Goal: Task Accomplishment & Management: Complete application form

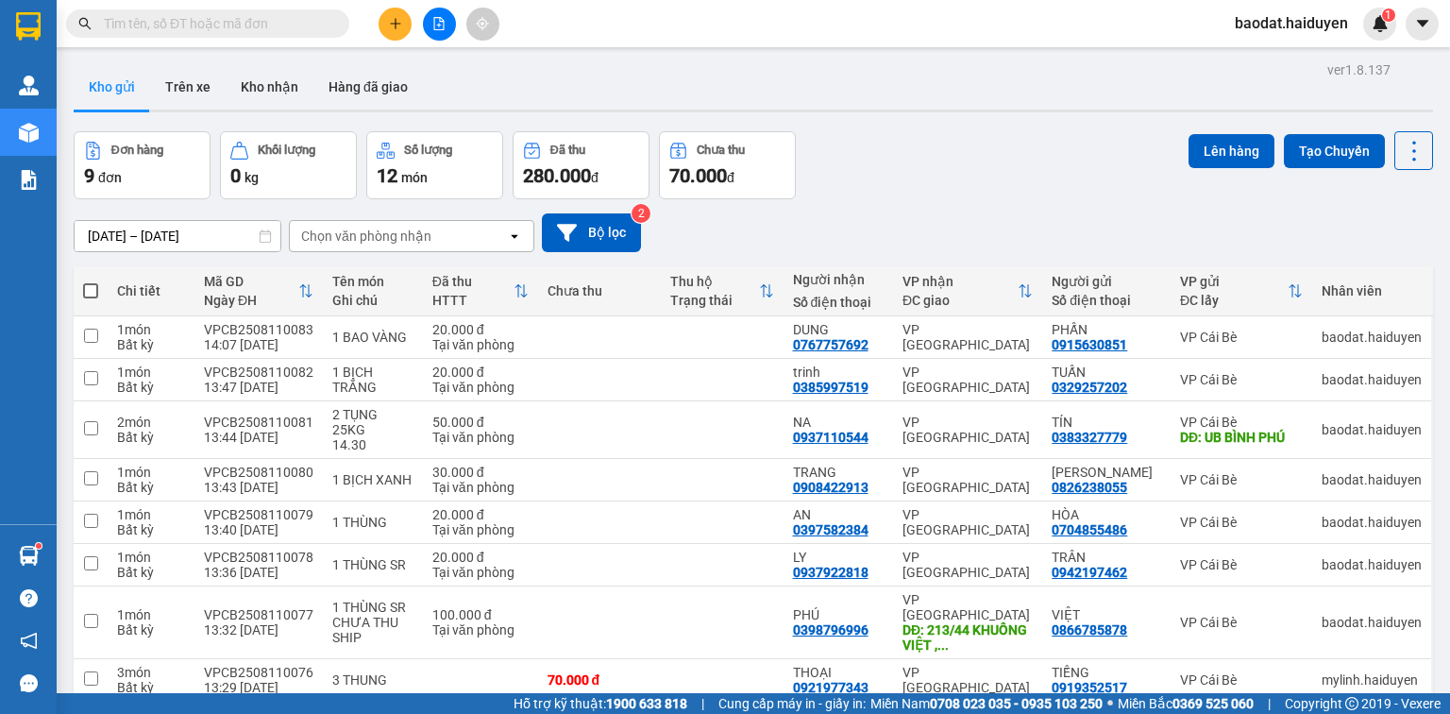
click at [214, 23] on input "text" at bounding box center [215, 23] width 223 height 21
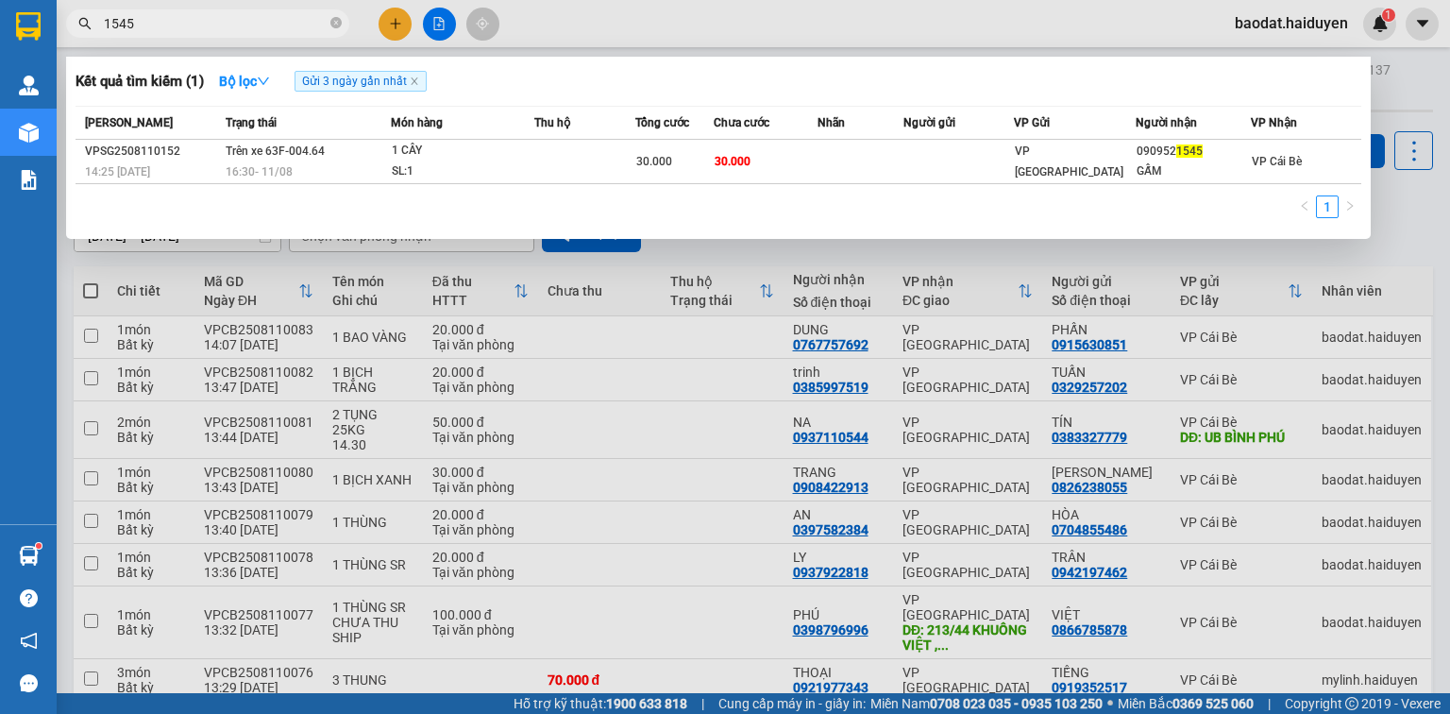
type input "1545"
click at [391, 18] on div at bounding box center [725, 357] width 1450 height 714
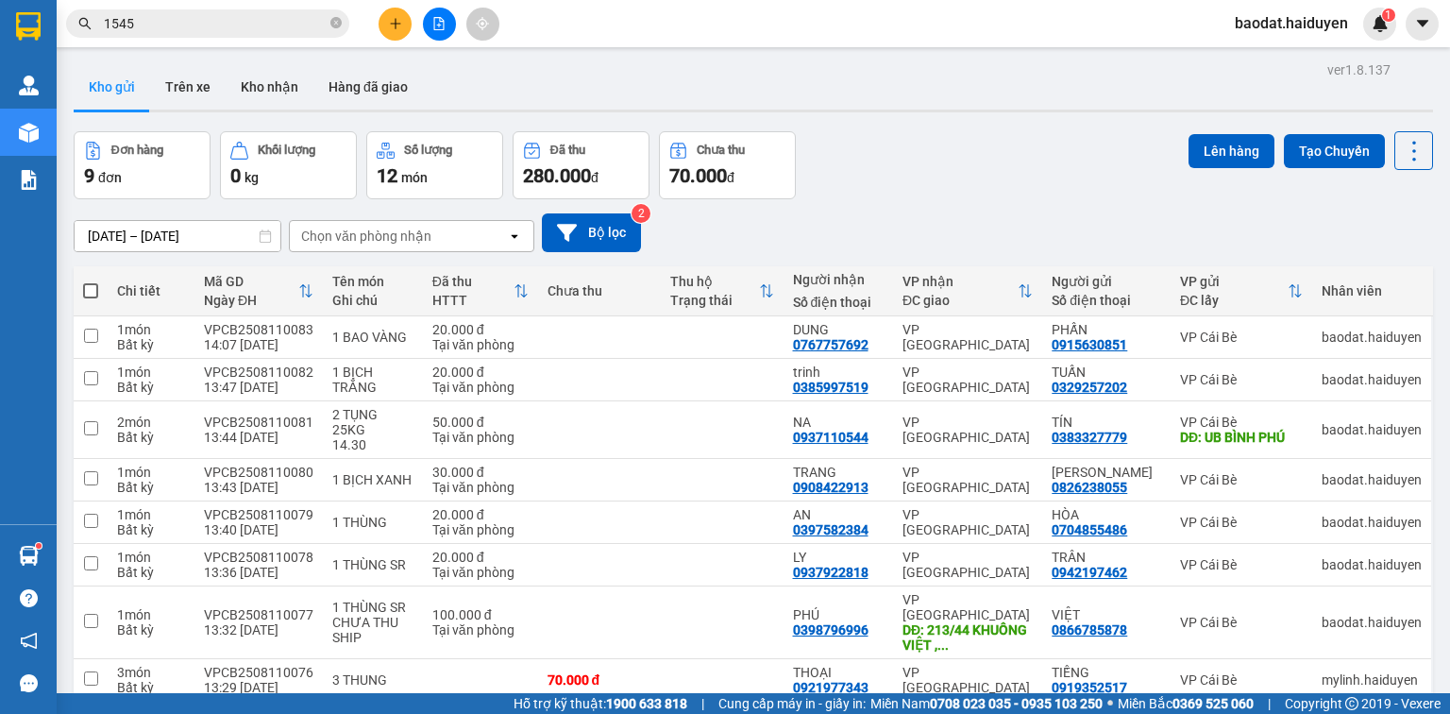
click at [391, 18] on icon "plus" at bounding box center [395, 23] width 13 height 13
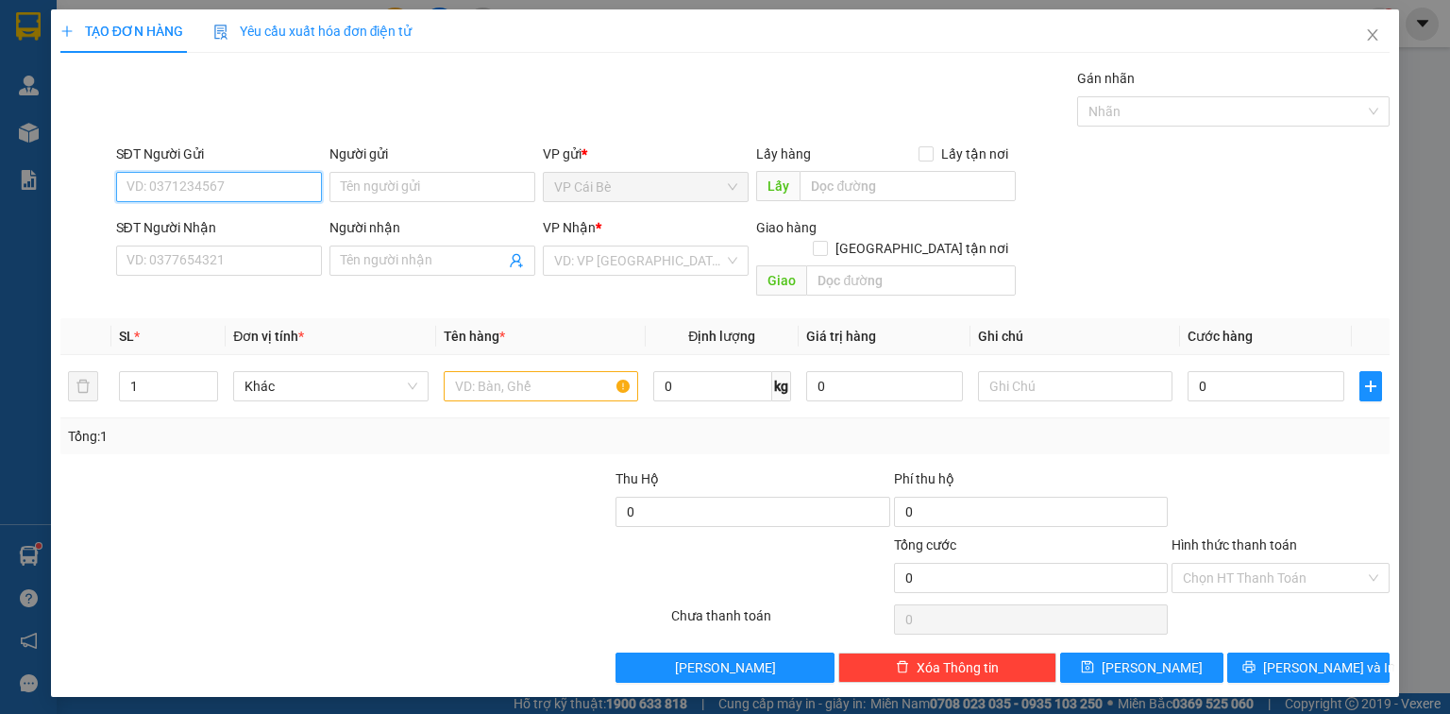
drag, startPoint x: 235, startPoint y: 182, endPoint x: 236, endPoint y: 193, distance: 10.4
click at [236, 184] on input "SĐT Người Gửi" at bounding box center [219, 187] width 206 height 30
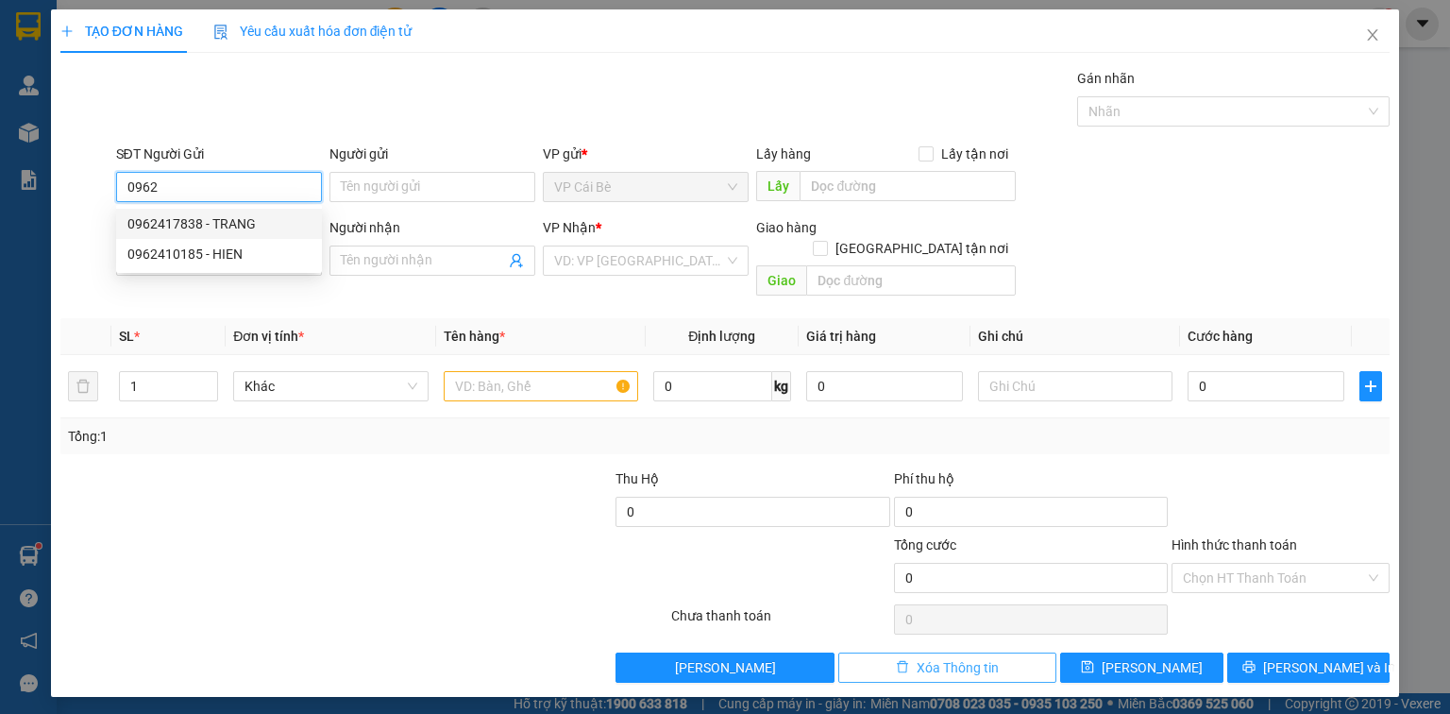
type input "0962"
drag, startPoint x: 939, startPoint y: 645, endPoint x: 559, endPoint y: 500, distance: 407.0
click at [933, 657] on span "Xóa Thông tin" at bounding box center [958, 667] width 82 height 21
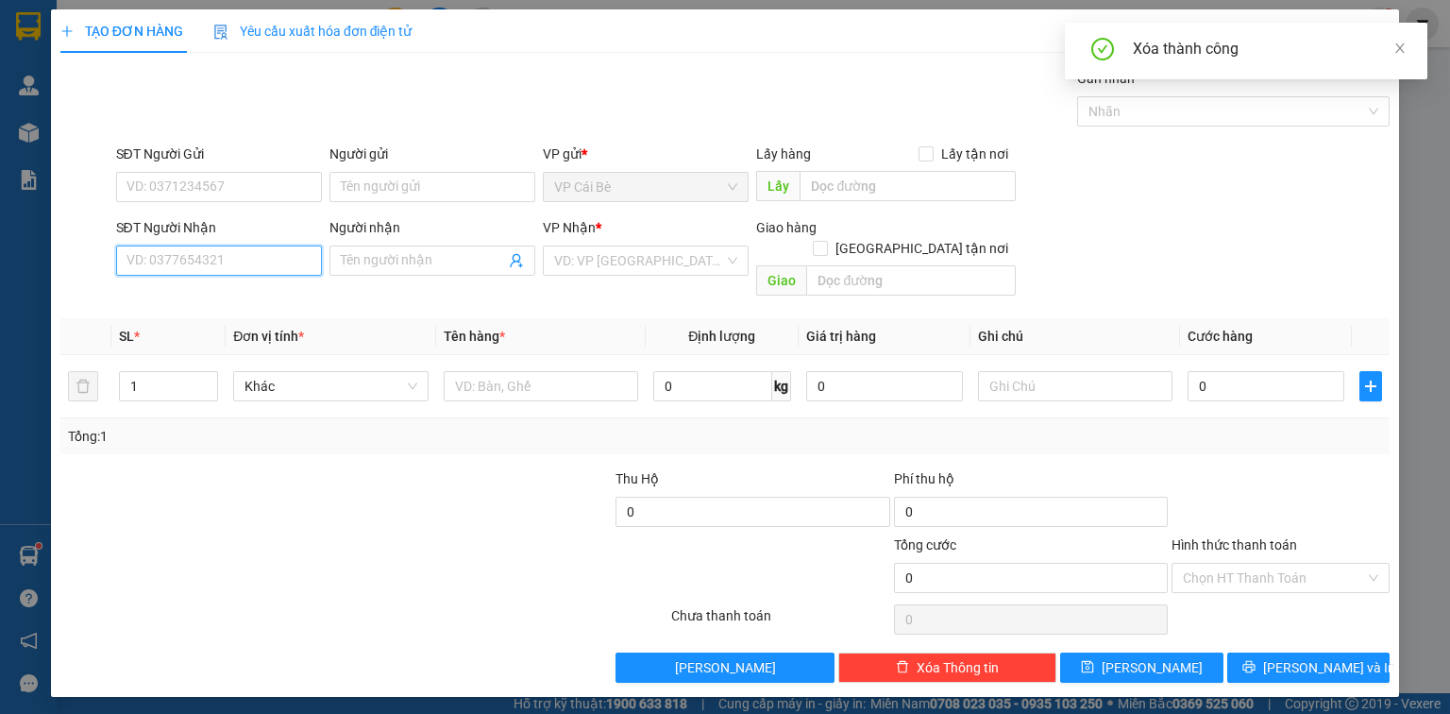
click at [202, 249] on input "SĐT Người Nhận" at bounding box center [219, 260] width 206 height 30
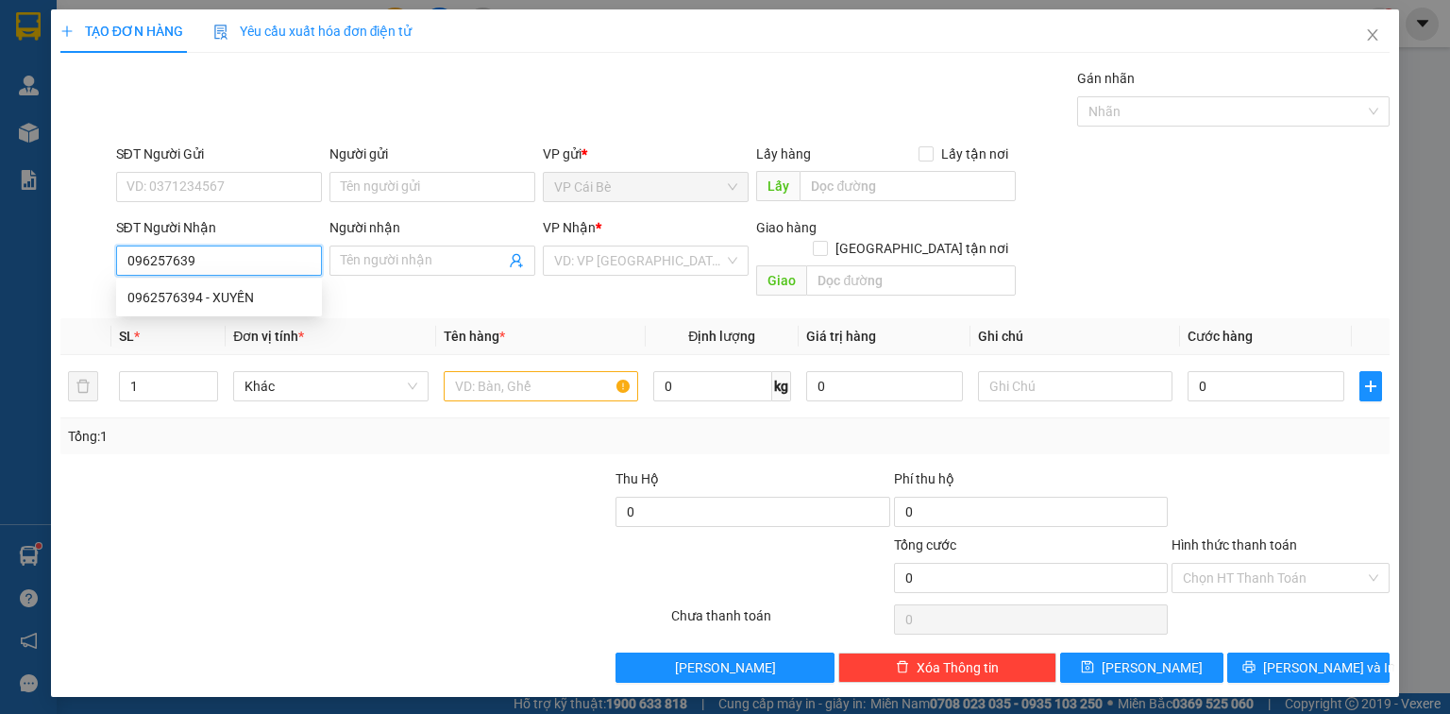
type input "0962576394"
click at [249, 303] on div "0962576394 - XUYẾN" at bounding box center [218, 297] width 183 height 21
type input "XUYẾN"
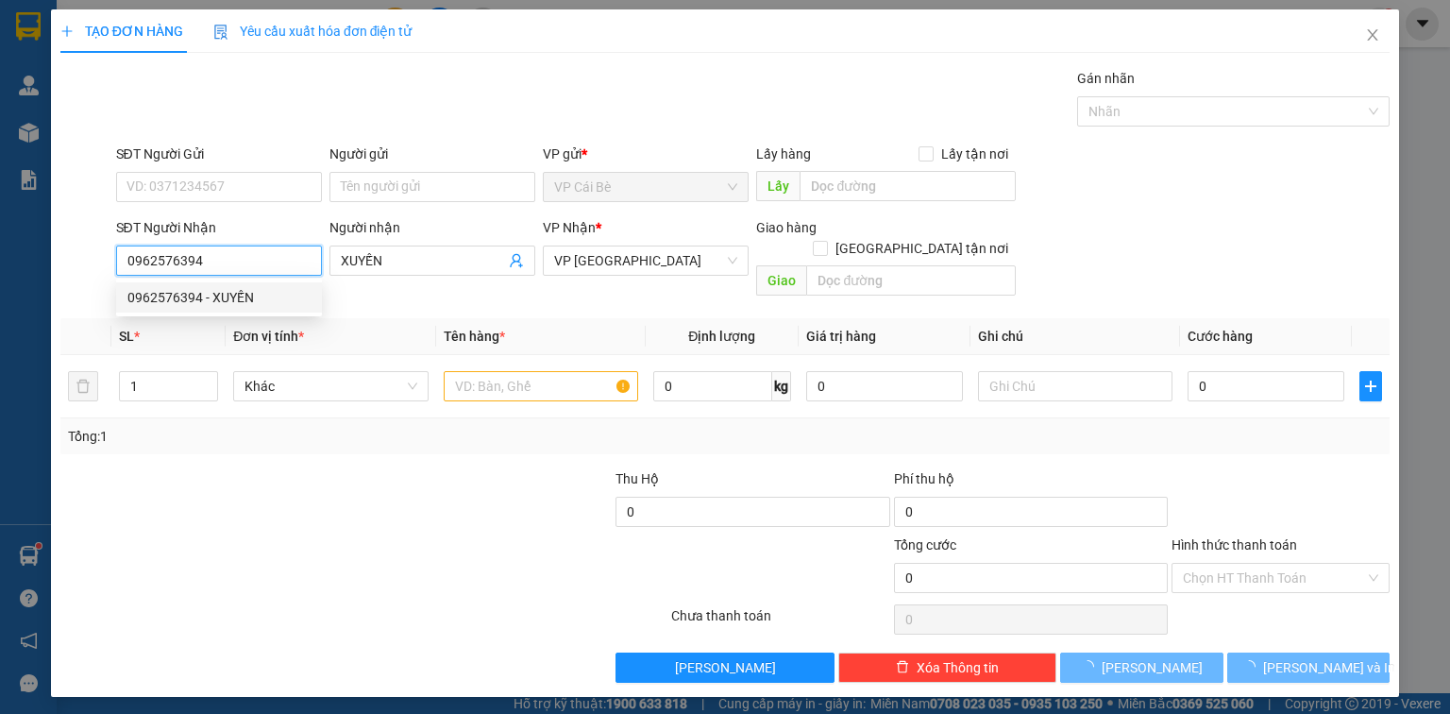
type input "140.000"
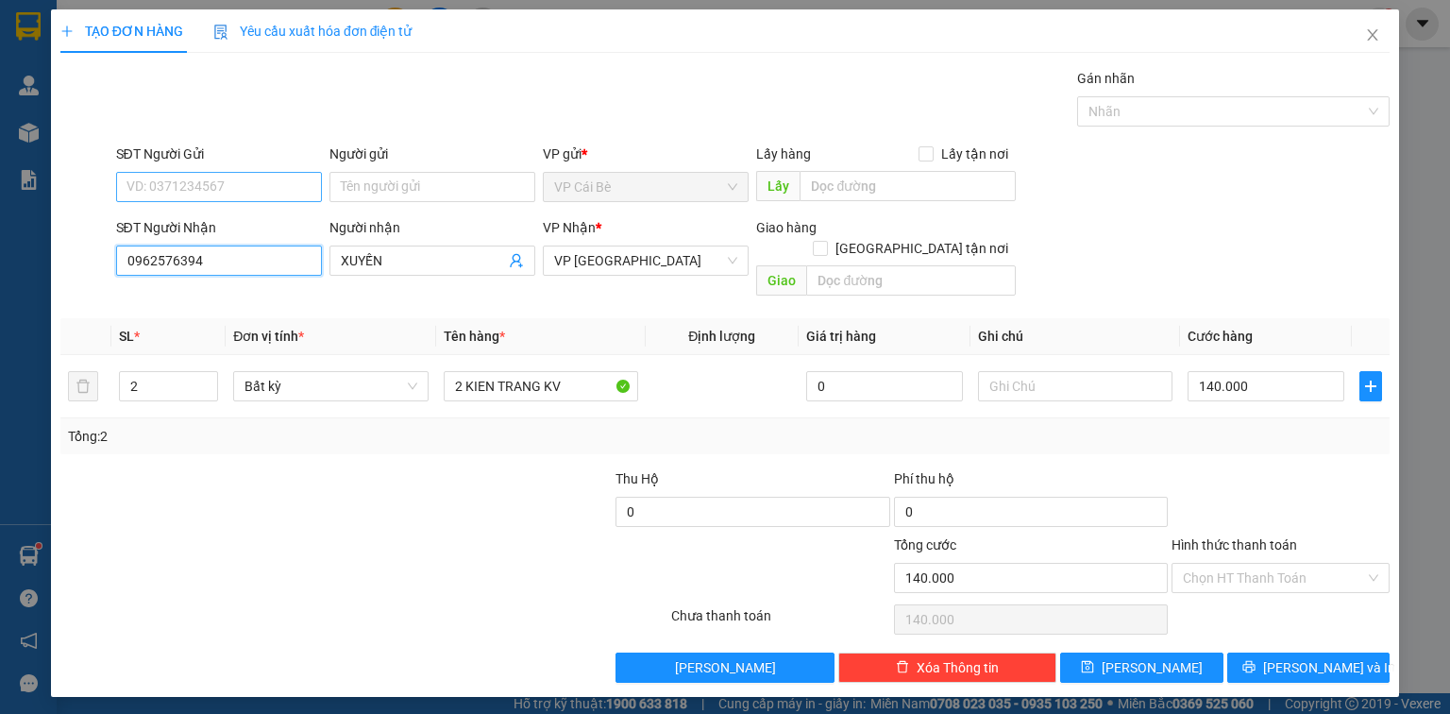
type input "0962576394"
click at [245, 185] on input "SĐT Người Gửi" at bounding box center [219, 187] width 206 height 30
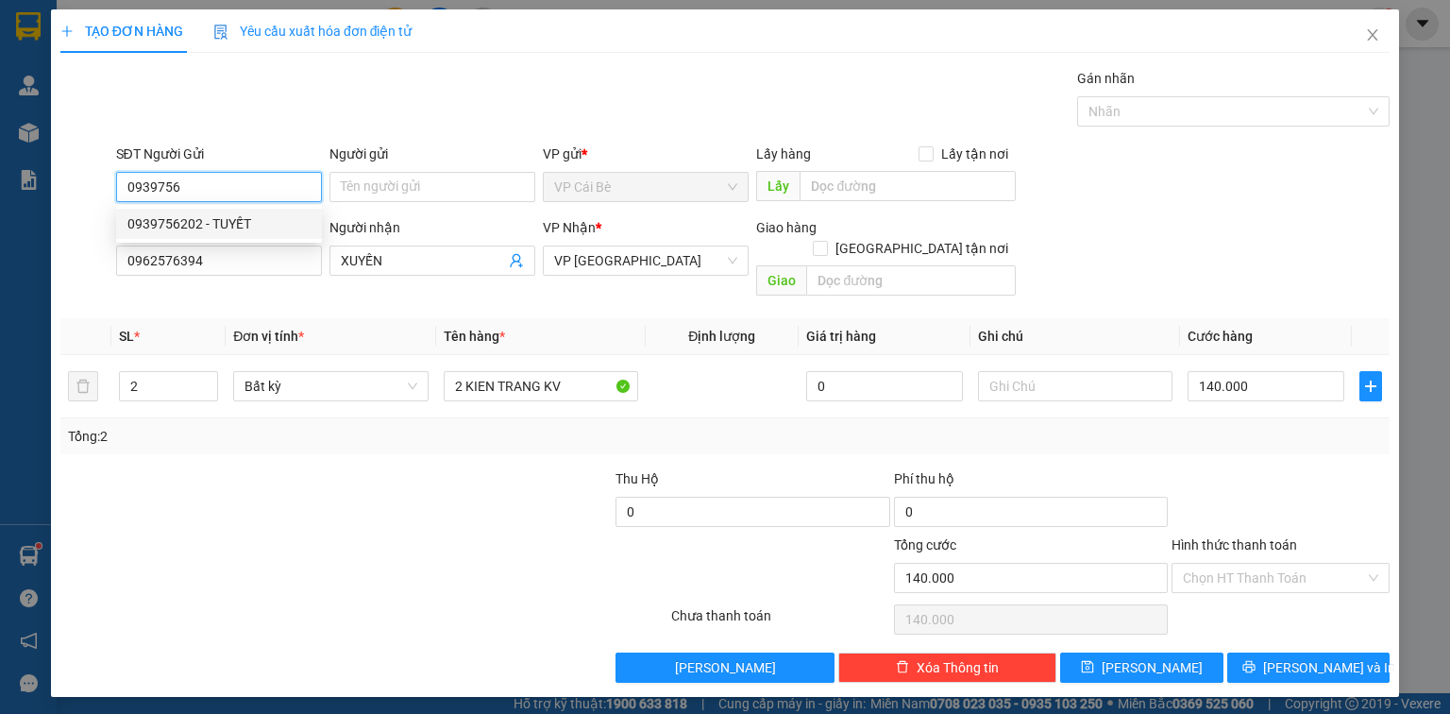
click at [246, 227] on div "0939756202 - TUYẾT" at bounding box center [218, 223] width 183 height 21
type input "0939756202"
type input "TUYẾT"
type input "0939756202"
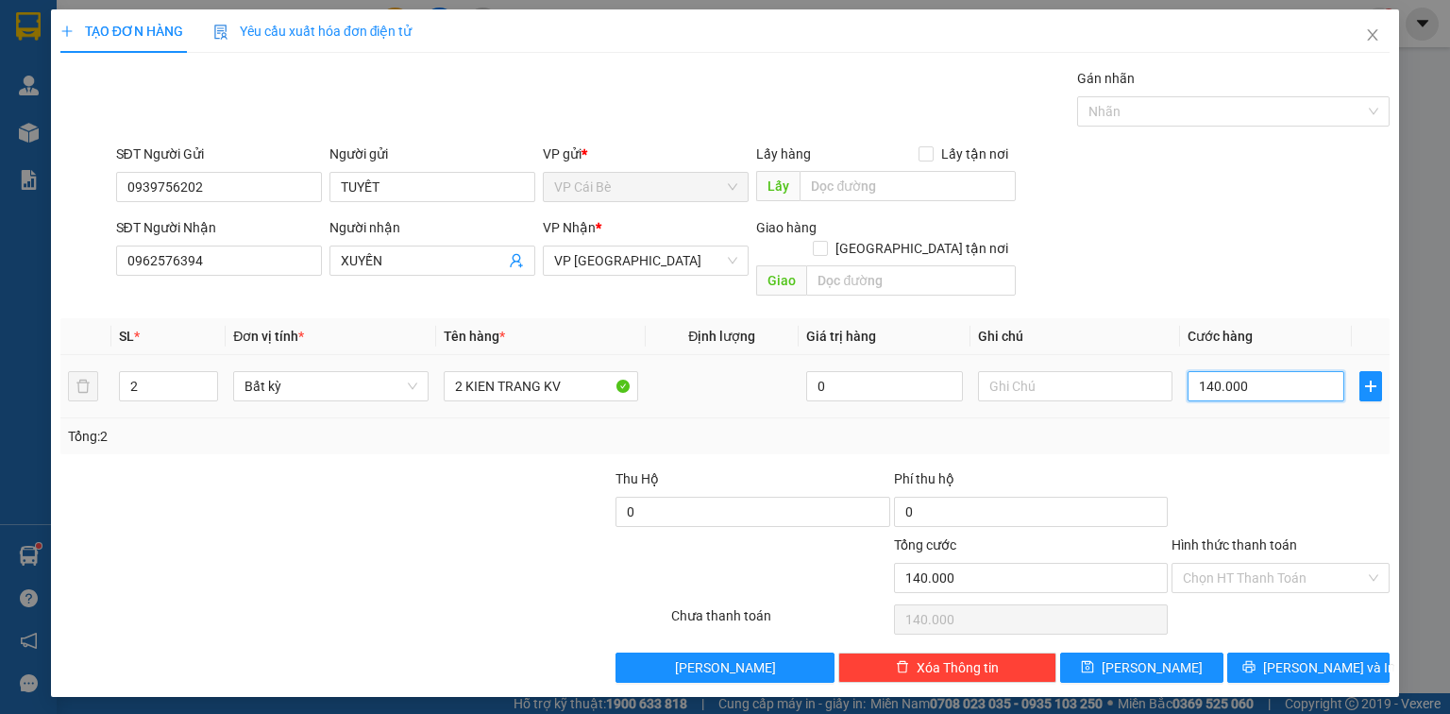
click at [1283, 371] on input "140.000" at bounding box center [1266, 386] width 157 height 30
type input "1"
type input "10"
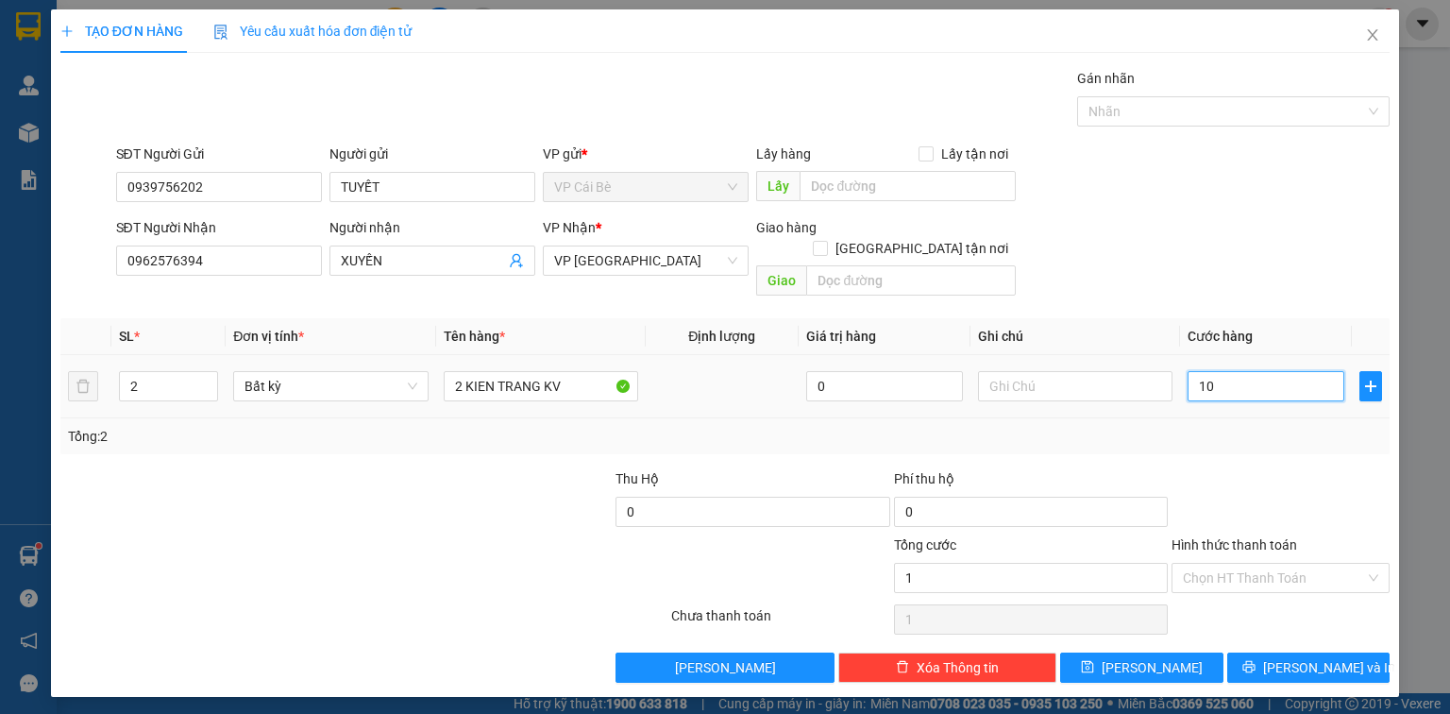
type input "10"
type input "100"
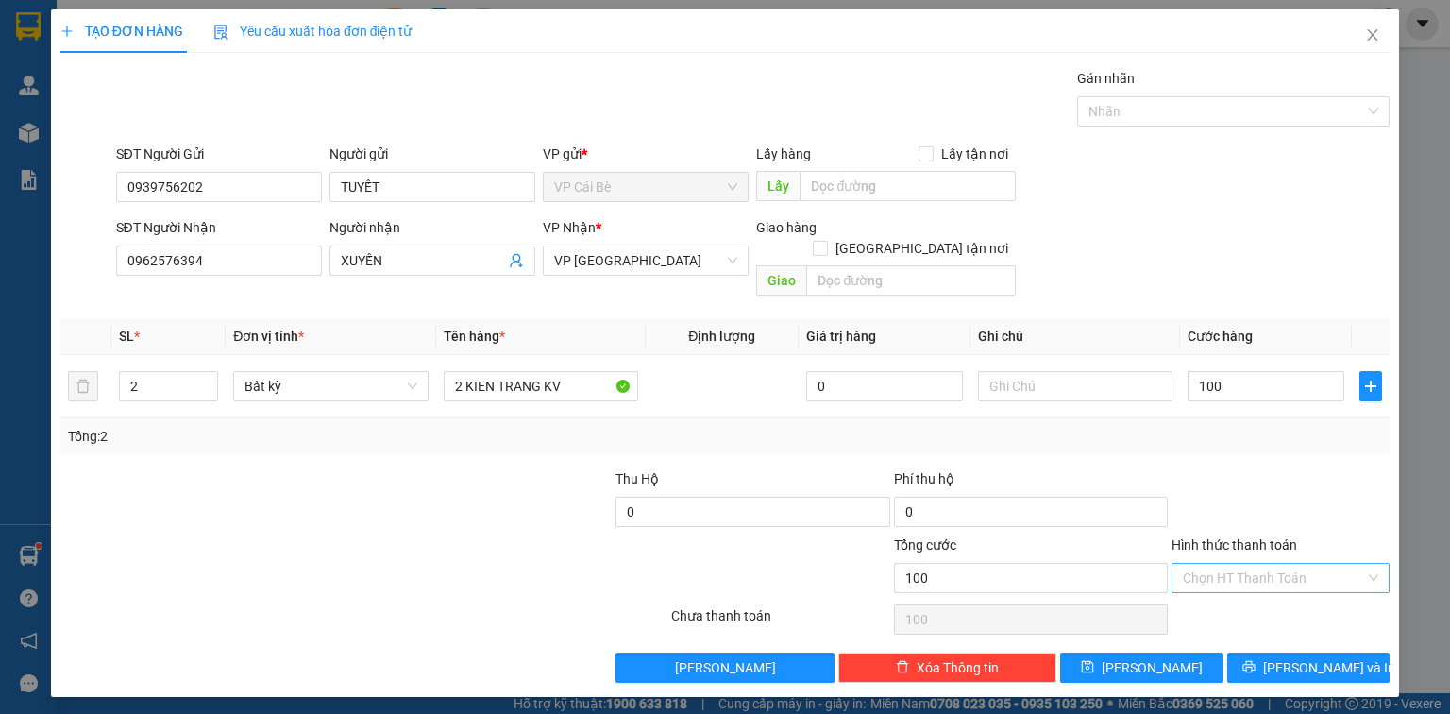
type input "100.000"
click at [1221, 564] on input "Hình thức thanh toán" at bounding box center [1274, 578] width 182 height 28
click at [1228, 583] on div "Tại văn phòng" at bounding box center [1280, 593] width 195 height 21
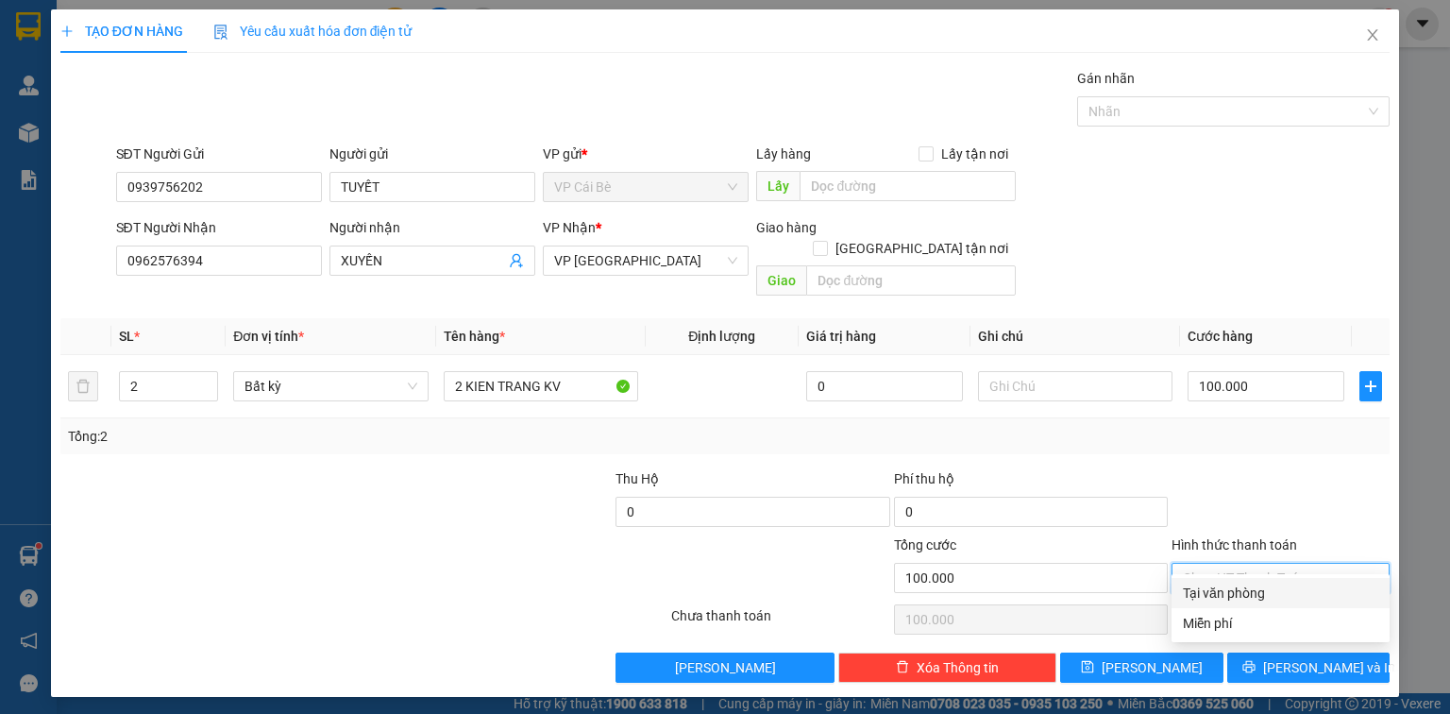
type input "0"
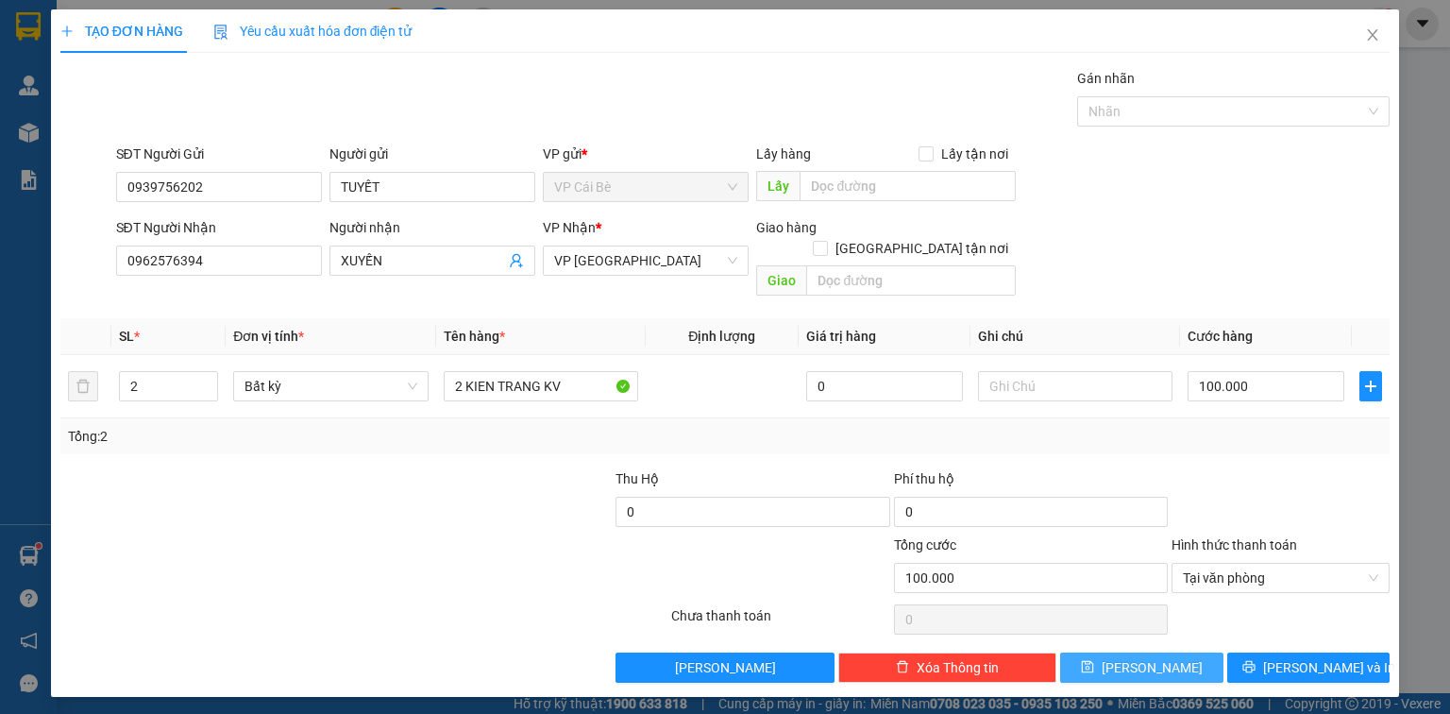
click at [1174, 652] on button "[PERSON_NAME]" at bounding box center [1141, 667] width 163 height 30
type input "0"
